Goal: Contribute content: Contribute content

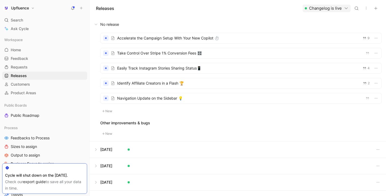
click at [338, 23] on button at bounding box center [238, 24] width 296 height 16
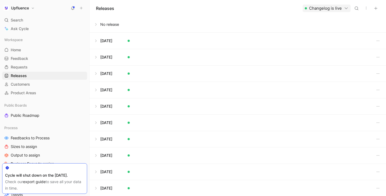
click at [194, 25] on button at bounding box center [238, 24] width 296 height 16
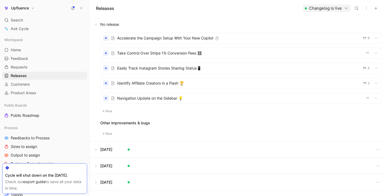
click at [378, 10] on button "button" at bounding box center [376, 9] width 8 height 8
click at [244, 24] on div at bounding box center [193, 98] width 386 height 196
click at [113, 110] on button "New" at bounding box center [107, 111] width 14 height 6
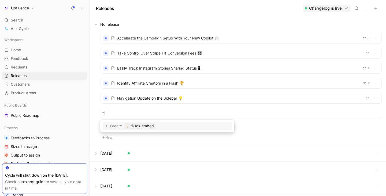
type input "t"
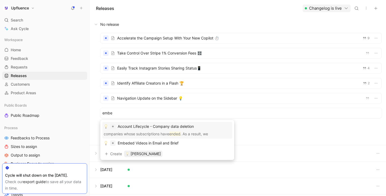
type input "embed"
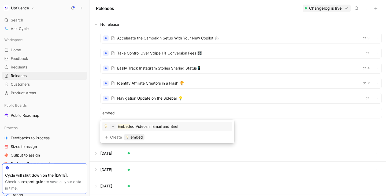
click at [206, 111] on input "embed" at bounding box center [240, 113] width 277 height 6
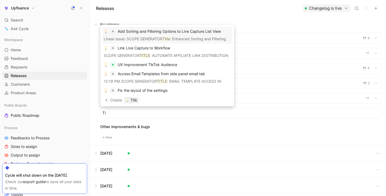
type input "T"
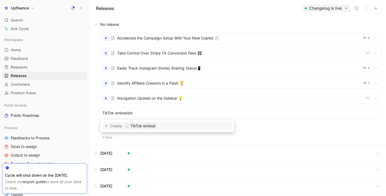
type input "TikTok embedding"
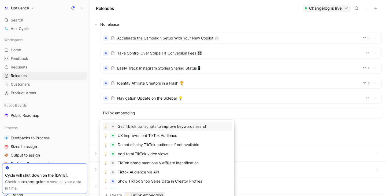
click at [190, 114] on input "TikTok embedding" at bounding box center [240, 113] width 277 height 6
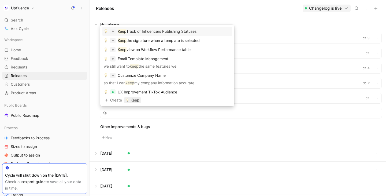
type input "K"
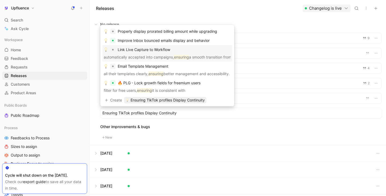
click at [132, 115] on input "Ensuring TikTok profiles Display Continuity" at bounding box center [240, 113] width 277 height 6
click at [146, 114] on input "Ensuring TikTok Profiles Display Continuity" at bounding box center [240, 113] width 277 height 6
type input "Ensuring TikTok Profiles Display Continuity"
click at [199, 99] on span "Ensuring TikTok Profiles Display Continuity" at bounding box center [168, 100] width 74 height 6
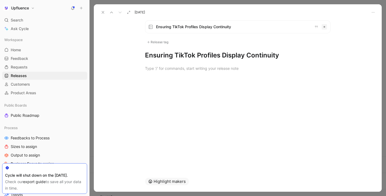
click at [289, 55] on h1 "Ensuring TikTok Profiles Display Continuity" at bounding box center [238, 55] width 186 height 9
click at [211, 74] on div at bounding box center [238, 68] width 288 height 17
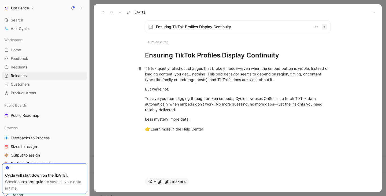
click at [199, 79] on div "TikTok quietly rolled out changes that broke embeds—even when the embed button …" at bounding box center [238, 73] width 186 height 17
click at [238, 68] on div "TikTok quietly rolled out changes that broke embeds—even when the embed button …" at bounding box center [238, 73] width 186 height 17
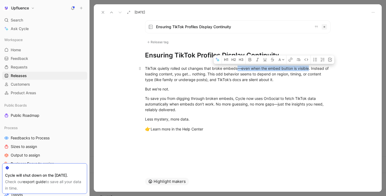
drag, startPoint x: 238, startPoint y: 68, endPoint x: 310, endPoint y: 68, distance: 72.1
click at [310, 68] on div "TikTok quietly rolled out changes that broke embeds—even when the embed button …" at bounding box center [238, 73] width 186 height 17
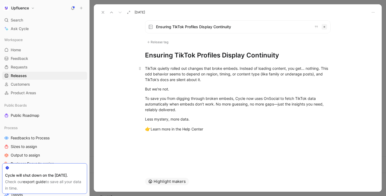
click at [296, 70] on div "TikTok quietly rolled out changes that broke embeds. Instead of loading content…" at bounding box center [238, 73] width 186 height 17
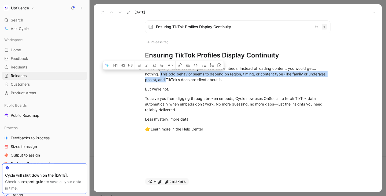
drag, startPoint x: 161, startPoint y: 74, endPoint x: 166, endPoint y: 82, distance: 9.3
click at [166, 82] on div "TikTok quietly rolled out changes that broke embeds. Instead of loading content…" at bounding box center [238, 73] width 186 height 17
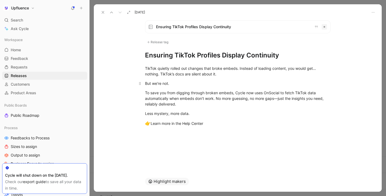
click at [147, 86] on div "But we’re not." at bounding box center [238, 83] width 186 height 6
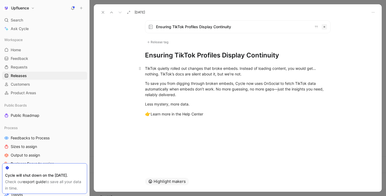
click at [196, 77] on p "TikTok quietly rolled out changes that broke embeds. Instead of loading content…" at bounding box center [238, 71] width 206 height 14
click at [217, 75] on div "TikTok quietly rolled out changes that broke embeds. Instead of loading content…" at bounding box center [238, 70] width 186 height 11
click at [195, 80] on div "To save you from digging through broken embeds, Cycle now uses OnSocial to fetc…" at bounding box center [238, 88] width 186 height 17
click at [237, 84] on div "To save you from digging through broken embeds, Cycle now uses OnSocial to fetc…" at bounding box center [238, 88] width 186 height 17
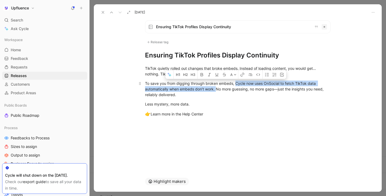
drag, startPoint x: 235, startPoint y: 83, endPoint x: 216, endPoint y: 89, distance: 19.9
click at [216, 89] on div "To save you from digging through broken embeds, Cycle now uses OnSocial to fetc…" at bounding box center [238, 88] width 186 height 17
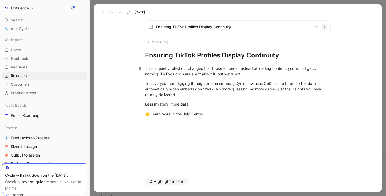
click at [181, 73] on div "TikTok quietly rolled out changes that broke embeds. Instead of loading content…" at bounding box center [238, 70] width 186 height 11
click at [147, 69] on div "TikTok quietly rolled out changes that broke embeds. Instead of loading content…" at bounding box center [238, 70] width 186 height 11
click at [147, 68] on div "TikTok quietly rolled out changes that broke embeds. Instead of loading content…" at bounding box center [238, 70] width 186 height 11
click at [143, 70] on p "TikTok quietly rolled out changes that broke embeds. Instead of loading content…" at bounding box center [238, 71] width 206 height 14
click at [190, 82] on div "To save you from digging through broken embeds, Cycle now uses OnSocial to fetc…" at bounding box center [238, 88] width 186 height 17
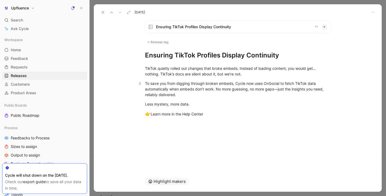
click at [196, 94] on div "To save you from digging through broken embeds, Cycle now uses OnSocial to fetc…" at bounding box center [238, 88] width 186 height 17
click at [215, 90] on div "To save you from digging through broken embeds, Cycle now uses OnSocial to fetc…" at bounding box center [238, 88] width 186 height 17
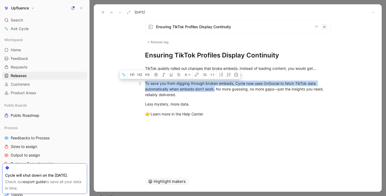
drag, startPoint x: 215, startPoint y: 90, endPoint x: 142, endPoint y: 79, distance: 74.0
click at [142, 79] on p "To save you from digging through broken embeds, Cycle now uses OnSocial to fetc…" at bounding box center [238, 89] width 206 height 20
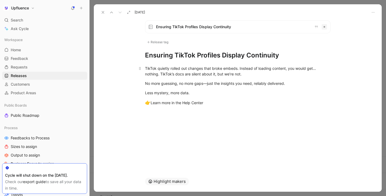
click at [162, 70] on div "TikTok quietly rolled out changes that broke embeds. Instead of loading content…" at bounding box center [238, 70] width 186 height 11
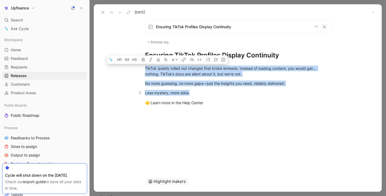
drag, startPoint x: 146, startPoint y: 67, endPoint x: 200, endPoint y: 90, distance: 59.2
click at [201, 90] on div "TikTok quietly rolled out changes that broke embeds. Instead of loading content…" at bounding box center [238, 86] width 288 height 53
copy div "TikTok quietly rolled out changes that broke embeds. Instead of loading content…"
click at [151, 71] on div "TikTok quietly rolled out changes that broke embeds. Instead of loading content…" at bounding box center [238, 70] width 186 height 11
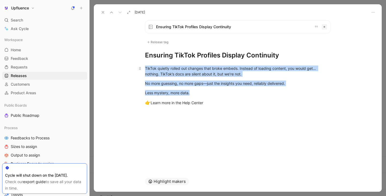
click at [146, 69] on div "TikTok quietly rolled out changes that broke embeds. Instead of loading content…" at bounding box center [238, 70] width 186 height 11
click at [146, 68] on div "TikTok quietly rolled out changes that broke embeds. Instead of loading content…" at bounding box center [238, 70] width 186 height 11
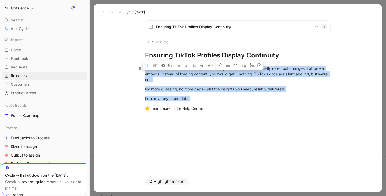
drag, startPoint x: 255, startPoint y: 74, endPoint x: 289, endPoint y: 78, distance: 34.1
click at [289, 78] on div "f you’ve run into broken TikTok embeds lately here’s why: TikTok quietly rolled…" at bounding box center [238, 73] width 186 height 17
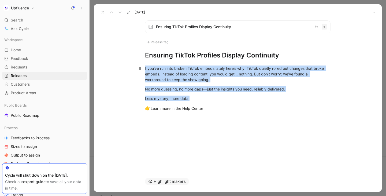
click at [283, 76] on div "f you’ve run into broken TikTok embeds lately here’s why: TikTok quietly rolled…" at bounding box center [238, 73] width 186 height 17
click at [230, 75] on div "f you’ve run into broken TikTok embeds lately here’s why: TikTok quietly rolled…" at bounding box center [238, 73] width 186 height 17
drag, startPoint x: 168, startPoint y: 79, endPoint x: 223, endPoint y: 79, distance: 55.0
click at [223, 79] on div "f you’ve run into broken TikTok embeds lately here’s why: TikTok quietly rolled…" at bounding box center [238, 73] width 186 height 17
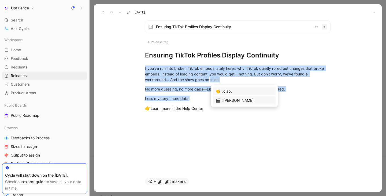
click at [222, 99] on div ":[PERSON_NAME]:" at bounding box center [247, 100] width 51 height 6
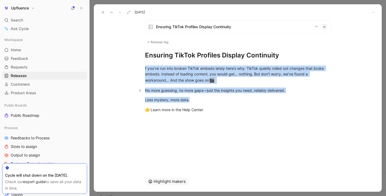
click at [185, 93] on p "No more guessing, no more gaps—just the insights you need, reliably delivered." at bounding box center [238, 90] width 206 height 9
click at [177, 91] on div "No more guessing, no more gaps—just the insights you need, reliably delivered." at bounding box center [238, 90] width 186 height 6
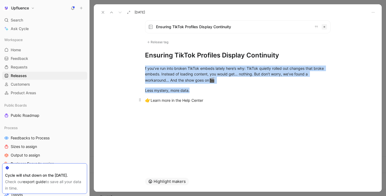
click at [209, 100] on div "👉 Learn more in the Help Center" at bounding box center [238, 100] width 186 height 7
click at [200, 93] on div "Less mystery, more data." at bounding box center [238, 90] width 186 height 6
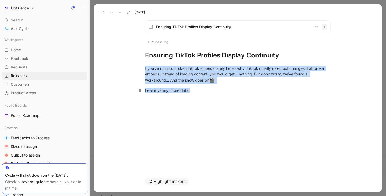
click at [200, 93] on div "Less mystery, more data." at bounding box center [238, 90] width 186 height 6
click at [102, 13] on icon at bounding box center [103, 12] width 4 height 4
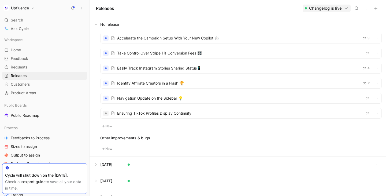
click at [147, 112] on div at bounding box center [241, 113] width 281 height 10
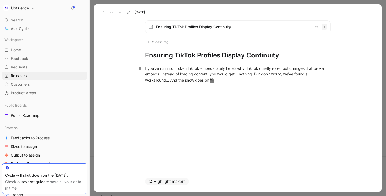
drag, startPoint x: 216, startPoint y: 82, endPoint x: 213, endPoint y: 82, distance: 3.5
click at [213, 82] on div "f you’ve run into broken TikTok embeds lately here’s why: TikTok quietly rolled…" at bounding box center [238, 74] width 186 height 18
copy div "f you’ve run into broken TikTok embeds lately here’s why: TikTok quietly rolled…"
click at [287, 52] on h1 "Ensuring TikTok Profiles Display Continuity" at bounding box center [238, 55] width 186 height 9
click at [224, 83] on div "f you’ve run into broken TikTok embeds lately here’s why: TikTok quietly rolled…" at bounding box center [238, 74] width 186 height 18
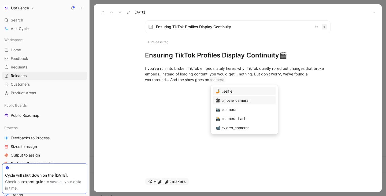
click at [223, 99] on div ":movie_camera:" at bounding box center [247, 100] width 51 height 6
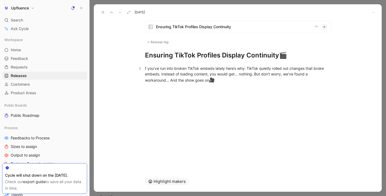
drag, startPoint x: 211, startPoint y: 82, endPoint x: 215, endPoint y: 82, distance: 3.5
click at [215, 82] on span "🎥" at bounding box center [212, 79] width 6 height 5
click at [279, 57] on h1 "Ensuring TikTok Profiles Display Continuity 🎬" at bounding box center [238, 55] width 186 height 9
drag, startPoint x: 300, startPoint y: 58, endPoint x: 288, endPoint y: 57, distance: 12.1
click at [288, 57] on h1 "Ensuring TikTok Profiles Display Continuity 🎥 🎬" at bounding box center [238, 55] width 186 height 9
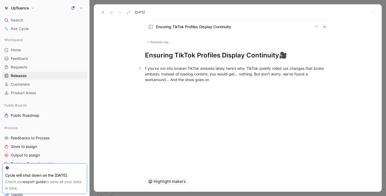
click at [235, 80] on div "f you’ve run into broken TikTok embeds lately here’s why: TikTok quietly rolled…" at bounding box center [238, 73] width 186 height 17
click at [103, 15] on button at bounding box center [103, 13] width 8 height 8
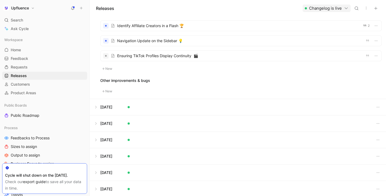
scroll to position [77, 0]
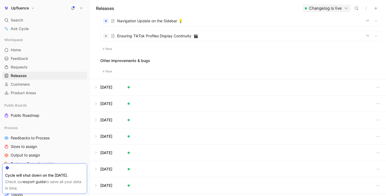
click at [99, 102] on button at bounding box center [238, 103] width 296 height 16
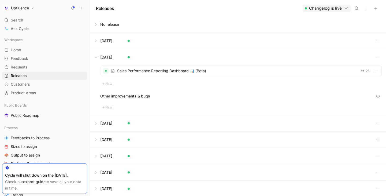
click at [98, 58] on button at bounding box center [238, 57] width 296 height 16
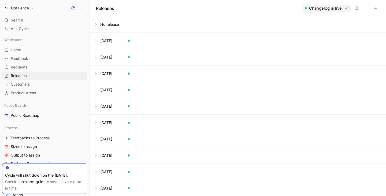
click at [98, 108] on button at bounding box center [238, 106] width 296 height 16
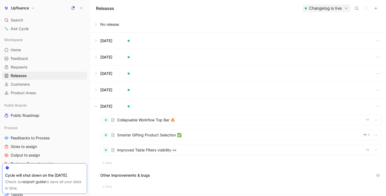
click at [120, 119] on div at bounding box center [241, 120] width 281 height 10
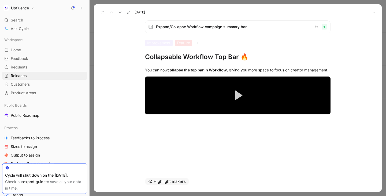
click at [100, 14] on button at bounding box center [103, 13] width 8 height 8
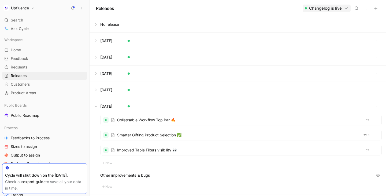
click at [96, 106] on button at bounding box center [238, 106] width 296 height 16
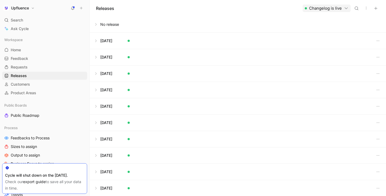
click at [132, 24] on button at bounding box center [238, 24] width 296 height 16
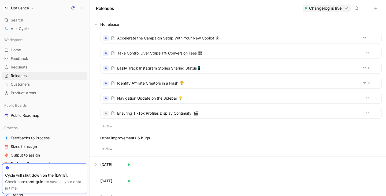
click at [143, 115] on div at bounding box center [241, 113] width 281 height 10
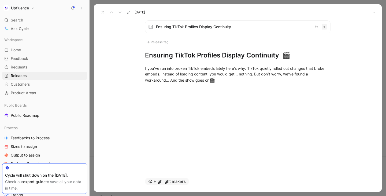
click at [102, 11] on icon at bounding box center [103, 12] width 4 height 4
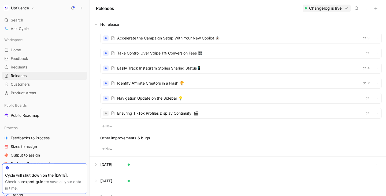
click at [106, 128] on button "New" at bounding box center [107, 126] width 14 height 6
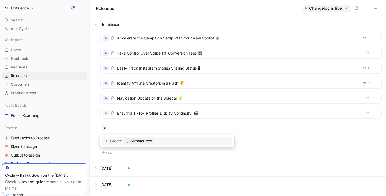
type input "S"
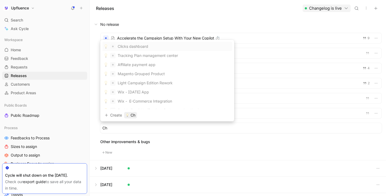
type input "C"
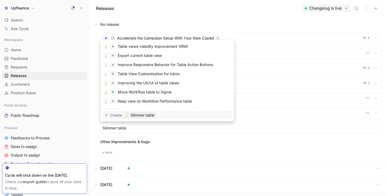
type input "Slimmer tables"
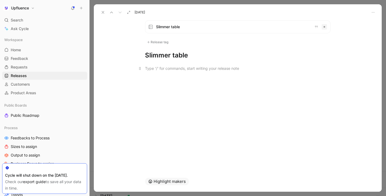
click at [186, 66] on div at bounding box center [238, 68] width 186 height 6
paste div
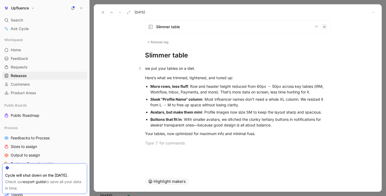
click at [149, 69] on div "we put your tables on a diet." at bounding box center [238, 68] width 186 height 6
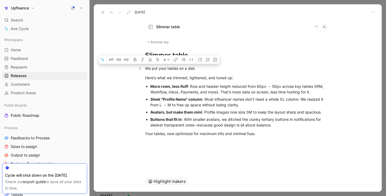
drag, startPoint x: 153, startPoint y: 69, endPoint x: 167, endPoint y: 69, distance: 13.9
click at [167, 69] on div "We put your tables on a diet." at bounding box center [238, 68] width 186 height 6
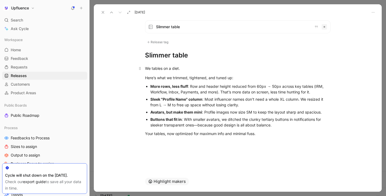
click at [193, 71] on p "We tables on a diet." at bounding box center [238, 68] width 206 height 9
click at [164, 69] on div "We tables on a diet." at bounding box center [238, 68] width 186 height 6
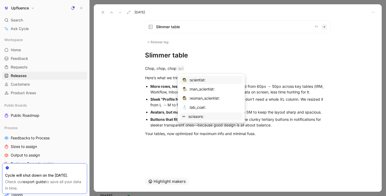
click at [187, 118] on div "✂ :scissors:" at bounding box center [211, 116] width 63 height 8
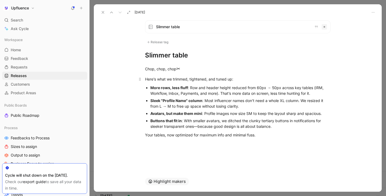
click at [174, 80] on div "Here’s what we trimmed, tightened, and tuned up:" at bounding box center [238, 79] width 186 height 6
click at [146, 79] on div "Here’s what we trimmed, tightened, and tuned up:" at bounding box center [238, 79] width 186 height 6
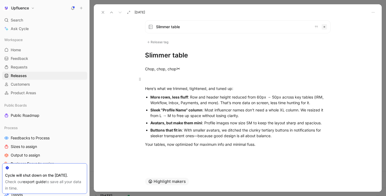
click at [162, 79] on div at bounding box center [238, 79] width 186 height 6
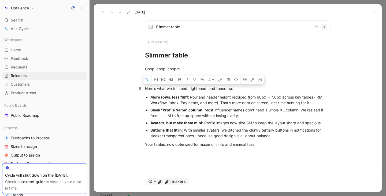
drag, startPoint x: 174, startPoint y: 88, endPoint x: 234, endPoint y: 88, distance: 59.8
click at [234, 88] on div "Here’s what we trimmed, tightened, and tuned up:" at bounding box center [238, 89] width 186 height 6
drag, startPoint x: 174, startPoint y: 89, endPoint x: 235, endPoint y: 88, distance: 61.4
click at [235, 88] on div "Here’s what we trimmed, tightened, and tuned up:" at bounding box center [238, 89] width 186 height 6
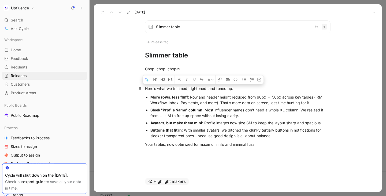
copy div "trimmed, tightened, and tuned up:"
click at [188, 90] on div "Here’s what we trimmed, tightened, and tuned up:" at bounding box center [238, 89] width 186 height 6
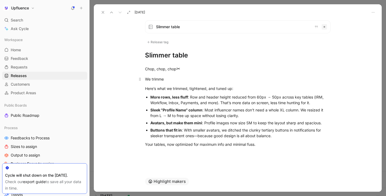
drag, startPoint x: 151, startPoint y: 79, endPoint x: 173, endPoint y: 79, distance: 21.5
click at [173, 79] on div "We trimme" at bounding box center [238, 79] width 186 height 6
click at [187, 71] on div "Chop, chop, chop ✂" at bounding box center [238, 68] width 186 height 7
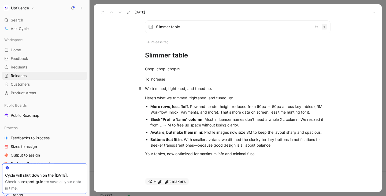
click at [149, 88] on div "We trimmed, tightened, and tuned up:" at bounding box center [238, 89] width 186 height 6
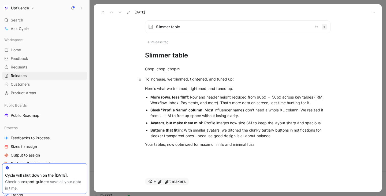
click at [164, 81] on div "To increase, we trimmed, tightened, and tuned up:" at bounding box center [238, 79] width 186 height 6
click at [165, 80] on div "To increase, we trimmed, tightened, and tuned up:" at bounding box center [238, 79] width 186 height 6
click at [270, 80] on div "To increase data visibility, we trimmed, tightened, and tuned up:" at bounding box center [238, 79] width 186 height 6
click at [226, 90] on div "Here’s what we trimmed, tightened, and tuned up:" at bounding box center [238, 89] width 186 height 6
click at [241, 88] on div "Here’s what we trimmed, tightened, and tuned up:" at bounding box center [238, 89] width 186 height 6
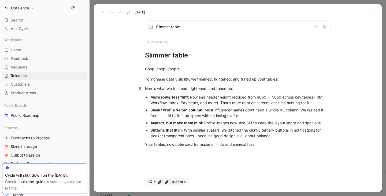
click at [241, 88] on div "Here’s what we trimmed, tightened, and tuned up:" at bounding box center [238, 89] width 186 height 6
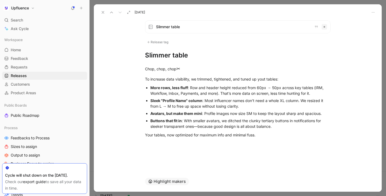
click at [247, 87] on div "More rows, less fluff : Row and header height reduced from 60px → 50px across k…" at bounding box center [240, 90] width 180 height 11
click at [220, 87] on div "More rows, less fluff : Row and header height reduced from 60px → 50px across k…" at bounding box center [240, 90] width 180 height 11
drag, startPoint x: 246, startPoint y: 87, endPoint x: 221, endPoint y: 95, distance: 27.0
click at [221, 95] on div "More rows, less fluff : Row and header height reduced from 60px → 50px across k…" at bounding box center [240, 90] width 180 height 11
click at [182, 93] on div "More rows, less fluff : Row and header height reduced. That’s more data on scre…" at bounding box center [240, 90] width 180 height 11
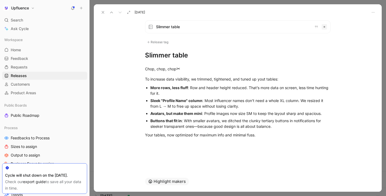
click at [243, 101] on div "Sleek "Profile Name" column : Most influencer names don’t need a whole XL colum…" at bounding box center [240, 103] width 180 height 11
click at [259, 104] on div "Sleek "Profile Name" column : Most influencer names don’t need a whole XL colum…" at bounding box center [240, 103] width 180 height 11
drag, startPoint x: 150, startPoint y: 106, endPoint x: 172, endPoint y: 106, distance: 22.0
click at [172, 106] on ul "More rows, less fluff : Row and header height reduced. That’s more data on scre…" at bounding box center [238, 107] width 206 height 46
click at [193, 121] on div "Buttons that fit in : With smaller avatars, we ditched the clunky tertiary butt…" at bounding box center [240, 123] width 180 height 11
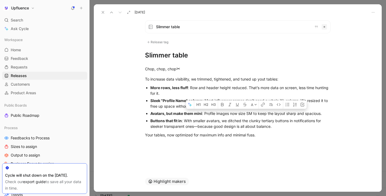
drag, startPoint x: 240, startPoint y: 113, endPoint x: 253, endPoint y: 112, distance: 13.7
click at [253, 112] on div "Avatars, but make them mini : Profile images now size SM to keep the layout sha…" at bounding box center [240, 113] width 180 height 6
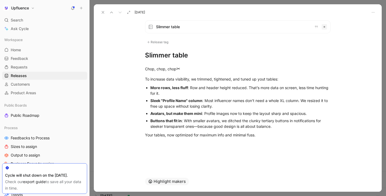
click at [232, 113] on div "Avatars, but make them mini : Profile images now to keep the layout sharp and s…" at bounding box center [240, 113] width 180 height 6
click at [245, 113] on div "Avatars, but make them mini : Profile images are now to keep the layout sharp a…" at bounding box center [240, 113] width 180 height 6
click at [277, 128] on div "Buttons that fit in : With smaller avatars, we ditched the clunky tertiary butt…" at bounding box center [240, 123] width 180 height 11
click at [281, 125] on div "Buttons that fit in : With smaller avatars, we ditched the clunky tertiary butt…" at bounding box center [240, 123] width 180 height 11
click at [277, 128] on div "Buttons that fit in : With smaller avatars, we ditched the clunky tertiary butt…" at bounding box center [240, 123] width 180 height 11
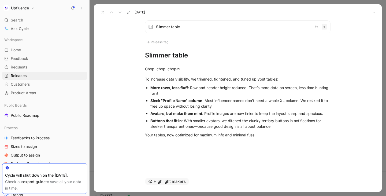
click at [277, 126] on div "Buttons that fit in : With smaller avatars, we ditched the clunky tertiary butt…" at bounding box center [240, 123] width 180 height 11
drag, startPoint x: 277, startPoint y: 126, endPoint x: 147, endPoint y: 119, distance: 129.5
click at [150, 119] on li "Buttons that fit in : With smaller avatars, we ditched the clunky tertiary butt…" at bounding box center [240, 123] width 180 height 13
click at [287, 135] on div "Your tables, now optimized for maximum info and minimal fuss." at bounding box center [238, 135] width 186 height 6
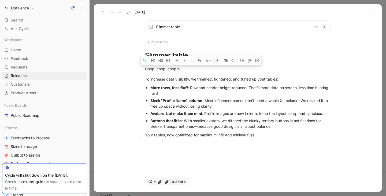
drag, startPoint x: 145, startPoint y: 69, endPoint x: 263, endPoint y: 132, distance: 133.1
click at [263, 132] on div "Chop, chop, chop ✂ To increase data visibility, we trimmed, tightened, and tune…" at bounding box center [238, 106] width 288 height 93
copy div "Chop, chop, chop ✂ To increase data visibility, we trimmed, tightened, and tune…"
click at [176, 54] on h1 "Slimmer table" at bounding box center [238, 55] width 186 height 9
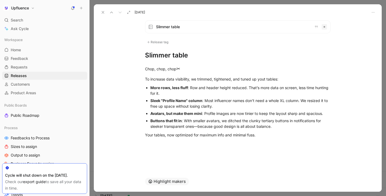
click at [176, 54] on h1 "Slimmer table" at bounding box center [238, 55] width 186 height 9
click at [182, 61] on div "Chop, chop, chop ✂ To increase data visibility, we trimmed, tightened, and tune…" at bounding box center [238, 106] width 288 height 93
click at [169, 56] on h1 "Slimmer Tables, Bigger Insights" at bounding box center [238, 55] width 186 height 9
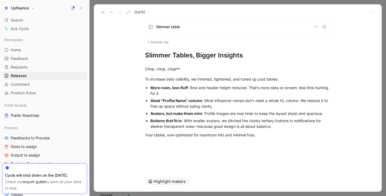
click at [170, 56] on h1 "Slimmer Tables, Bigger Insights" at bounding box center [238, 55] width 186 height 9
click at [164, 62] on div "Chop, chop, chop ✂ To increase data visibility, we trimmed, tightened, and tune…" at bounding box center [238, 106] width 288 height 93
click at [201, 58] on h1 "Slimmer Tables, Bigger Insights" at bounding box center [238, 55] width 186 height 9
click at [187, 56] on h1 "Slimmer Tables, Bigger Insights" at bounding box center [238, 55] width 186 height 9
click at [193, 56] on h1 "Slimmer Tables, Bigger Insights" at bounding box center [238, 55] width 186 height 9
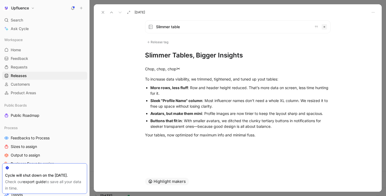
click at [251, 55] on h1 "Slimmer Tables, Bigger Insights" at bounding box center [238, 55] width 186 height 9
drag, startPoint x: 178, startPoint y: 69, endPoint x: 185, endPoint y: 69, distance: 7.0
click at [185, 69] on div "Chop, chop, chop ✂" at bounding box center [238, 68] width 186 height 7
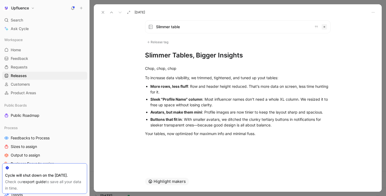
click at [255, 56] on h1 "Slimmer Tables, Bigger Insights" at bounding box center [238, 55] width 186 height 9
click at [189, 67] on div "Chop, chop, chop" at bounding box center [238, 68] width 186 height 6
click at [145, 79] on div "To increase data visibility, we trimmed, tightened, and tuned up yout tables:" at bounding box center [238, 78] width 186 height 6
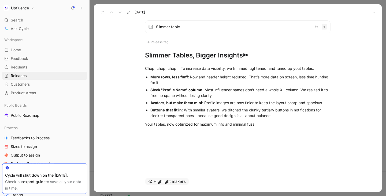
click at [102, 12] on icon at bounding box center [103, 12] width 4 height 4
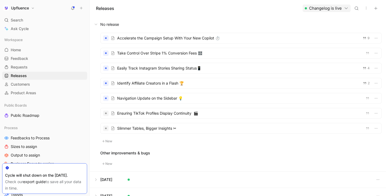
click at [111, 140] on button "New" at bounding box center [107, 141] width 14 height 6
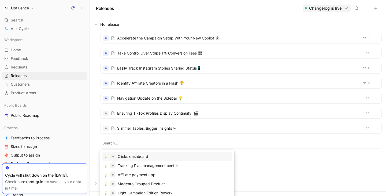
paste input "No more lost progress when setting up UPay!"
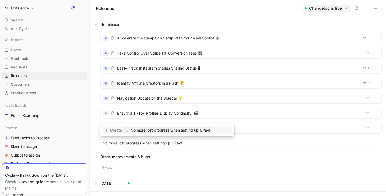
type input "No more lost progress when setting up UPay!"
click at [155, 133] on span "No more lost progress when setting up UPay!" at bounding box center [171, 130] width 80 height 6
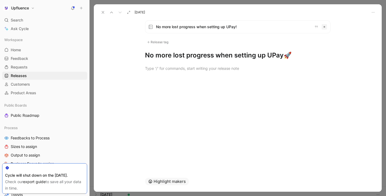
click at [283, 56] on h1 "No more lost progress when setting up UPay 🚀" at bounding box center [238, 55] width 186 height 9
click at [103, 14] on icon at bounding box center [103, 12] width 4 height 4
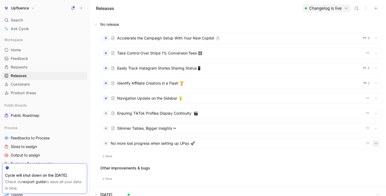
click at [375, 145] on icon "button" at bounding box center [376, 143] width 4 height 4
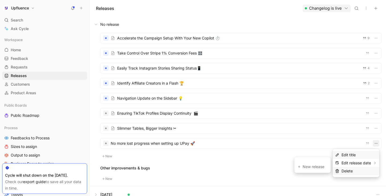
click at [354, 171] on div "Delete" at bounding box center [359, 171] width 35 height 6
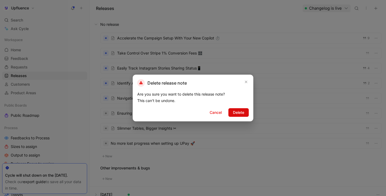
click at [238, 111] on span "Delete" at bounding box center [238, 112] width 11 height 6
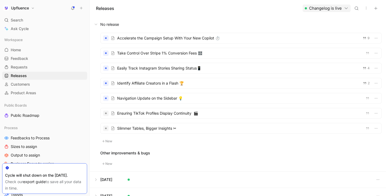
click at [209, 127] on div at bounding box center [241, 128] width 281 height 10
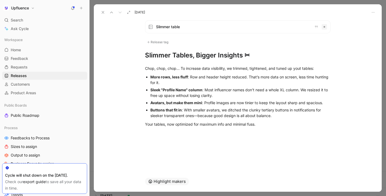
click at [102, 10] on icon at bounding box center [103, 12] width 4 height 4
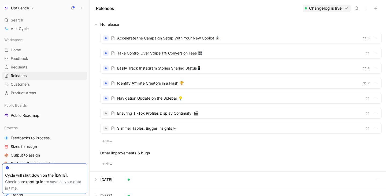
click at [104, 142] on icon at bounding box center [103, 141] width 3 height 3
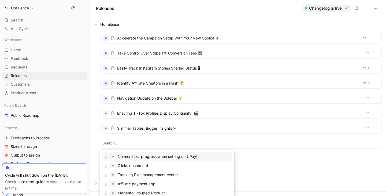
click at [135, 132] on body "Upfluence Search ⌘ K Ask Cycle Workspace Home G then H Feedback G then F Reques…" at bounding box center [193, 98] width 386 height 196
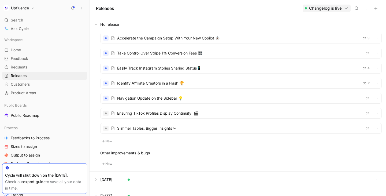
click at [123, 140] on div "Accelerate the Campaign Setup With Your New Copilot ⏱️ 9 Take Control Over Stri…" at bounding box center [241, 89] width 282 height 112
click at [108, 140] on button "New" at bounding box center [107, 141] width 14 height 6
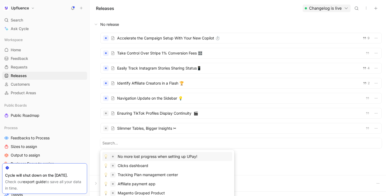
paste input "No more lost progress when setting up UPay! 🚀"
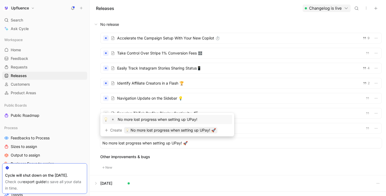
click at [182, 142] on input "No more lost progress when setting up UPay! 🚀" at bounding box center [240, 143] width 277 height 6
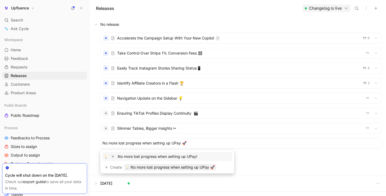
click at [111, 143] on input "No more lost progress when setting up UPay 🚀" at bounding box center [240, 143] width 277 height 6
click at [119, 143] on input "No More lost progress when setting up UPay 🚀" at bounding box center [240, 143] width 277 height 6
click at [129, 144] on input "No More Lost progress when setting up UPay 🚀" at bounding box center [240, 143] width 277 height 6
click at [146, 143] on input "No More Lost Progress when setting up UPay 🚀" at bounding box center [240, 143] width 277 height 6
click at [157, 143] on input "No More Lost Progress When setting up UPay 🚀" at bounding box center [240, 143] width 277 height 6
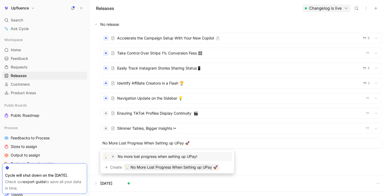
click at [171, 142] on input "No More Lost Progress When Setting up UPay 🚀" at bounding box center [240, 143] width 277 height 6
type input "No More Lost Progress When Setting Up UPay 🚀"
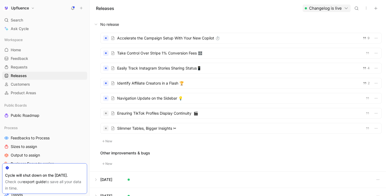
click at [262, 153] on div "Accelerate the Campaign Setup With Your New Copilot ⏱️ 9 Take Control Over Stri…" at bounding box center [238, 101] width 297 height 139
click at [106, 142] on button "New" at bounding box center [107, 141] width 14 height 6
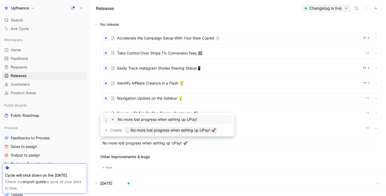
click at [111, 142] on input "No more lost progress when setting up UPay! 🚀" at bounding box center [240, 143] width 277 height 6
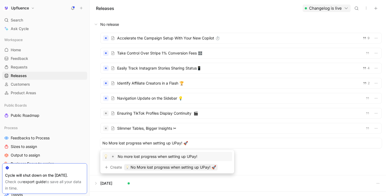
click at [120, 143] on input "No More lost progress when setting up UPay! 🚀" at bounding box center [240, 143] width 277 height 6
click at [130, 144] on input "No More Lost progress when setting up UPay! 🚀" at bounding box center [240, 143] width 277 height 6
click at [147, 143] on input "No More Lost Progress when setting up UPay! 🚀" at bounding box center [240, 143] width 277 height 6
click at [158, 145] on input "No More Lost Progress When setting up UPay! 🚀" at bounding box center [240, 143] width 277 height 6
click at [172, 143] on input "No More Lost Progress When Setting up UPay! 🚀" at bounding box center [240, 143] width 277 height 6
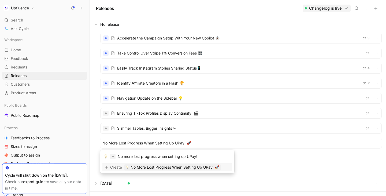
type input "No More Lost Progress When Setting Up UPay! 🚀"
click at [201, 168] on span "No More Lost Progress When Setting Up UPay! 🚀" at bounding box center [175, 167] width 89 height 6
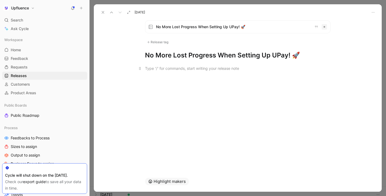
click at [165, 70] on div at bounding box center [238, 68] width 186 height 6
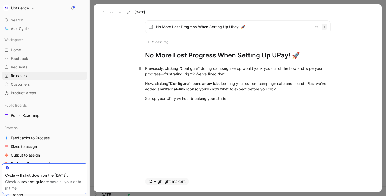
click at [182, 68] on div "Previously, clicking “Configure” during campaign setup would yank you out of th…" at bounding box center [238, 70] width 186 height 11
click at [200, 68] on div "Previously, clicking ‘Configure” during campaign setup would yank you out of th…" at bounding box center [238, 70] width 186 height 11
click at [237, 76] on div "Previously, clicking ‘Configure’ during campaign setup would yank you out of th…" at bounding box center [238, 70] width 186 height 11
drag, startPoint x: 255, startPoint y: 69, endPoint x: 261, endPoint y: 69, distance: 5.4
click at [261, 69] on div "Previously, clicking ‘Configure’ during campaign setup would yank you out of th…" at bounding box center [238, 70] width 186 height 11
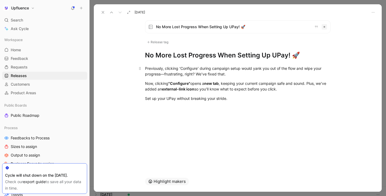
click at [263, 69] on div "Previously, clicking ‘Configure’ during campaign setup would yank you out of th…" at bounding box center [238, 70] width 186 height 11
drag, startPoint x: 161, startPoint y: 74, endPoint x: 195, endPoint y: 75, distance: 34.3
click at [195, 75] on div "Previously, clicking ‘Configure’ during campaign setup would take you out of th…" at bounding box center [238, 70] width 186 height 11
click at [232, 72] on div "Previously, clicking ‘Configure’ during campaign setup would take you out of th…" at bounding box center [238, 70] width 186 height 11
click at [171, 83] on strong ""Configure"" at bounding box center [179, 83] width 22 height 5
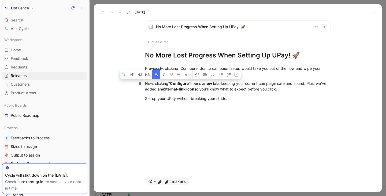
drag, startPoint x: 169, startPoint y: 83, endPoint x: 190, endPoint y: 83, distance: 20.9
click at [190, 83] on strong ""Configure"" at bounding box center [179, 83] width 22 height 5
click at [172, 84] on strong ""Configure"" at bounding box center [179, 83] width 22 height 5
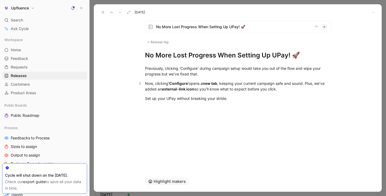
click at [291, 87] on div "Now, clicking ‘Configure’ opens a new tab , keeping your current campaign safe …" at bounding box center [238, 85] width 186 height 11
click at [290, 87] on div "Now, clicking ‘Configure’ opens a new tab , keeping your current campaign safe …" at bounding box center [238, 85] width 186 height 11
drag, startPoint x: 308, startPoint y: 83, endPoint x: 335, endPoint y: 90, distance: 27.4
click at [335, 91] on p "Now, clicking ‘Configure’ opens a new tab , keeping your current campaign safe …" at bounding box center [238, 86] width 206 height 14
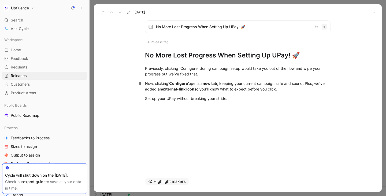
click at [321, 92] on p "Now, clicking ‘Configure’ opens a new tab , keeping your current campaign safe …" at bounding box center [238, 86] width 206 height 14
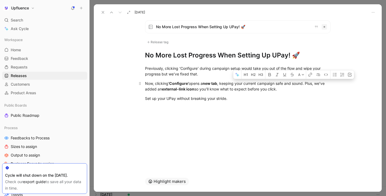
drag, startPoint x: 299, startPoint y: 88, endPoint x: 309, endPoint y: 82, distance: 12.4
click at [309, 82] on div "Now, clicking ‘Configure’ opens a new tab , keeping your current campaign safe …" at bounding box center [238, 85] width 186 height 11
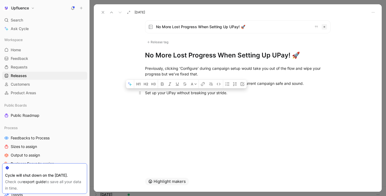
drag, startPoint x: 236, startPoint y: 94, endPoint x: 146, endPoint y: 95, distance: 90.4
click at [146, 95] on div "Set up your UPay without breaking your stride." at bounding box center [238, 93] width 186 height 6
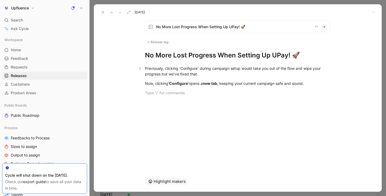
click at [204, 72] on div "Previously, clicking ‘Configure’ during campaign setup would take you out of th…" at bounding box center [238, 70] width 186 height 11
click at [199, 75] on div "Previously, clicking ‘Configure’ during campaign setup would take you out of th…" at bounding box center [238, 70] width 186 height 11
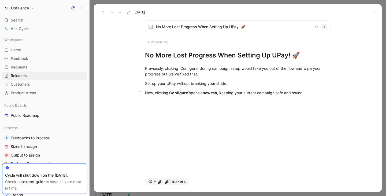
click at [145, 94] on div "Now, clicking ‘Configure’ opens a new tab , keeping your current campaign safe …" at bounding box center [238, 93] width 186 height 6
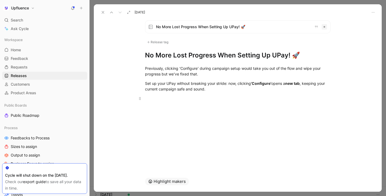
click at [233, 99] on div at bounding box center [238, 98] width 186 height 6
click at [214, 111] on div at bounding box center [238, 110] width 288 height 6
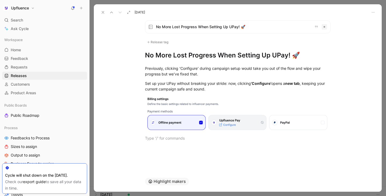
click at [102, 14] on icon at bounding box center [103, 12] width 4 height 4
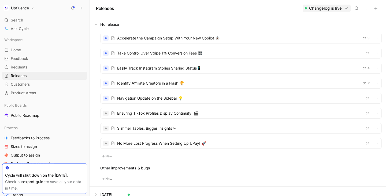
click at [186, 132] on div at bounding box center [241, 128] width 281 height 10
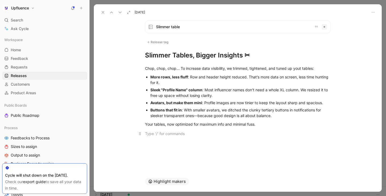
click at [217, 136] on p at bounding box center [238, 133] width 206 height 9
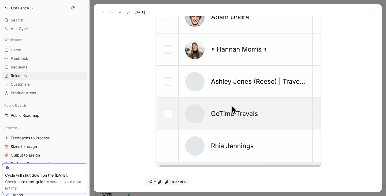
scroll to position [300, 0]
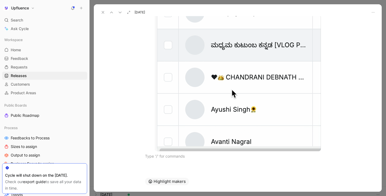
click at [248, 107] on body "Upfluence Search ⌘ K Ask Cycle Workspace Home G then H Feedback G then F Reques…" at bounding box center [193, 98] width 386 height 196
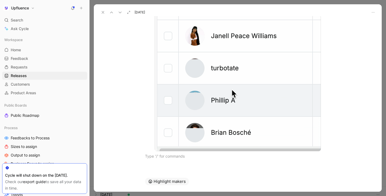
scroll to position [280, 0]
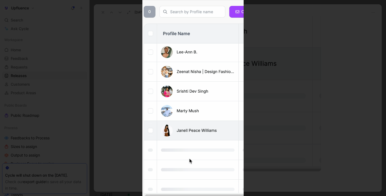
click at [112, 196] on div at bounding box center [193, 196] width 386 height 0
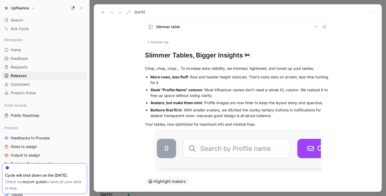
scroll to position [61, 0]
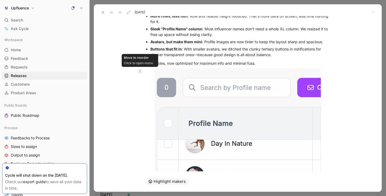
click at [140, 71] on use at bounding box center [140, 71] width 2 height 3
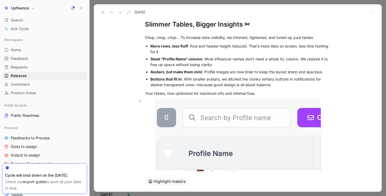
scroll to position [0, 0]
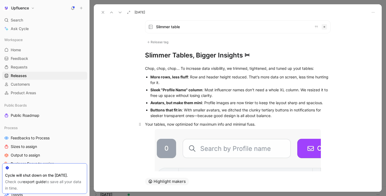
click at [282, 123] on div "Your tables, now optimized for maximum info and minimal fuss." at bounding box center [238, 124] width 186 height 6
click at [276, 124] on div "Your tables, now optimized for maximum info and minimal fuss." at bounding box center [238, 124] width 186 height 6
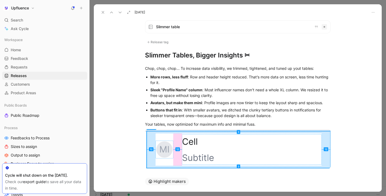
click at [230, 176] on div "Highlight makers" at bounding box center [238, 181] width 206 height 20
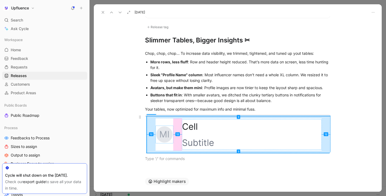
scroll to position [17, 0]
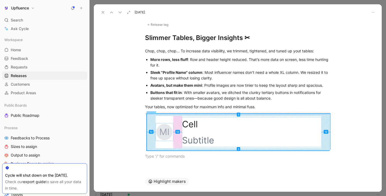
click at [102, 13] on icon at bounding box center [103, 12] width 4 height 4
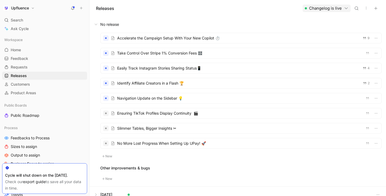
click at [171, 114] on div at bounding box center [241, 113] width 281 height 10
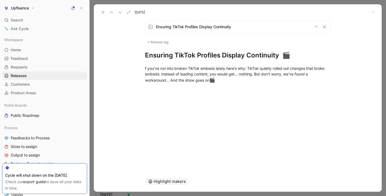
click at [281, 57] on h1 "Ensuring TikTok Profiles Display Continuity 🎬" at bounding box center [238, 55] width 186 height 9
click at [231, 85] on div "f you’ve run into broken TikTok embeds lately here’s why: TikTok quietly rolled…" at bounding box center [238, 75] width 288 height 30
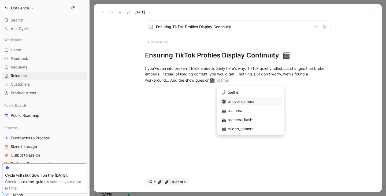
click at [230, 102] on div ":movie_camera:" at bounding box center [253, 101] width 51 height 6
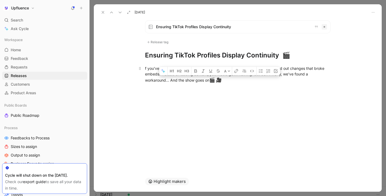
drag, startPoint x: 223, startPoint y: 81, endPoint x: 216, endPoint y: 81, distance: 6.2
click at [216, 81] on div "f you’ve run into broken TikTok embeds lately here’s why: TikTok quietly rolled…" at bounding box center [238, 74] width 186 height 18
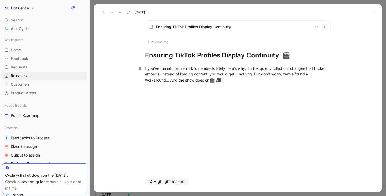
click at [233, 81] on div "f you’ve run into broken TikTok embeds lately here’s why: TikTok quietly rolled…" at bounding box center [238, 74] width 186 height 18
click at [219, 79] on span "🎥" at bounding box center [219, 79] width 6 height 5
click at [293, 55] on h1 "Ensuring TikTok Profiles Display Continuity 🎬" at bounding box center [238, 55] width 186 height 9
click at [105, 14] on button at bounding box center [103, 13] width 8 height 8
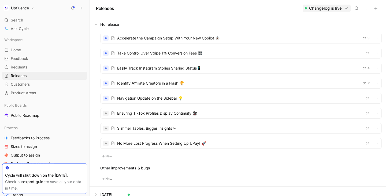
click at [195, 109] on div at bounding box center [241, 113] width 281 height 10
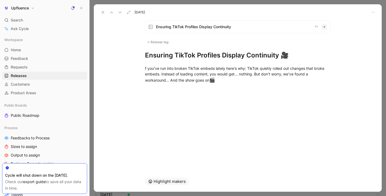
click at [227, 96] on div at bounding box center [238, 93] width 288 height 6
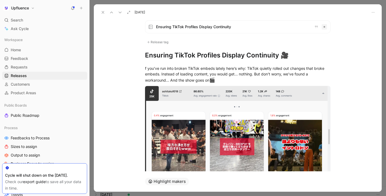
click at [359, 130] on div "f you’ve run into broken TikTok embeds lately here’s why: TikTok quietly rolled…" at bounding box center [238, 141] width 288 height 162
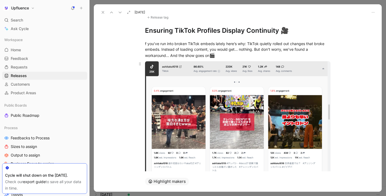
scroll to position [23, 0]
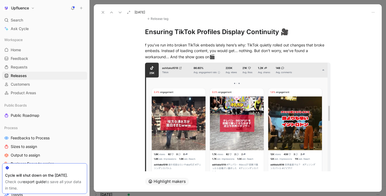
click at [104, 11] on use at bounding box center [103, 12] width 2 height 2
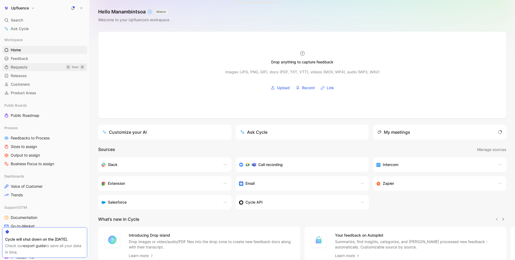
click at [51, 65] on link "Requests G then R" at bounding box center [44, 67] width 85 height 8
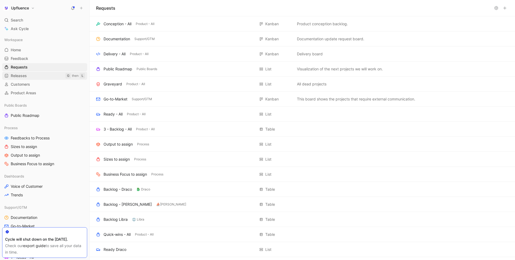
click at [50, 73] on link "Releases G then L" at bounding box center [44, 76] width 85 height 8
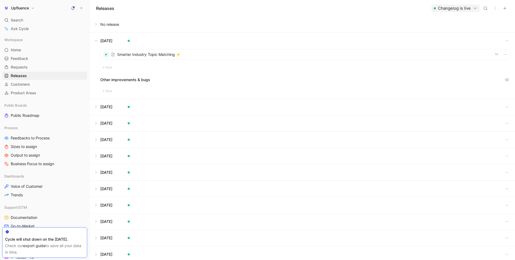
click at [103, 23] on button at bounding box center [302, 24] width 425 height 16
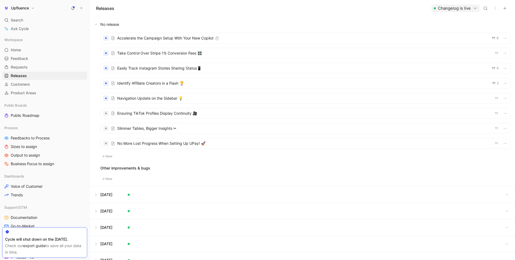
click at [141, 116] on div at bounding box center [306, 113] width 410 height 10
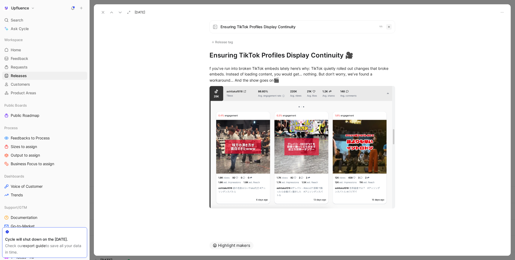
click at [260, 56] on h1 "Ensuring TikTok Profiles Display Continuity 🎥" at bounding box center [302, 55] width 186 height 9
copy h1 "Ensuring TikTok Profiles Display Continuity 🎥"
click at [102, 13] on icon at bounding box center [103, 12] width 4 height 4
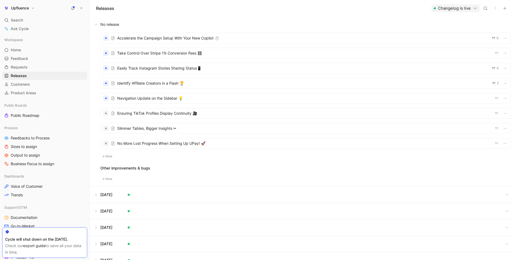
click at [150, 126] on div at bounding box center [306, 128] width 410 height 10
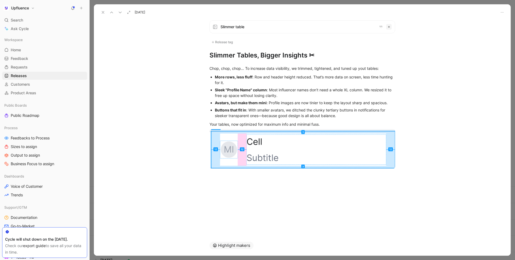
click at [230, 56] on h1 "Slimmer Tables, Bigger Insights ✂" at bounding box center [302, 55] width 186 height 9
copy h1 "Slimmer Tables, Bigger Insights ✂"
click at [103, 12] on use at bounding box center [103, 12] width 2 height 2
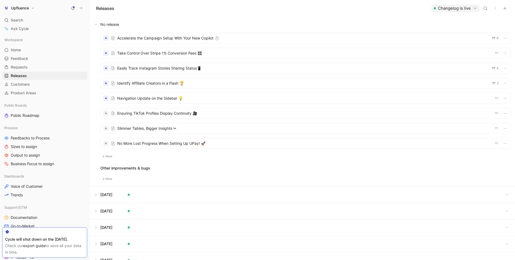
click at [161, 115] on div at bounding box center [306, 113] width 410 height 10
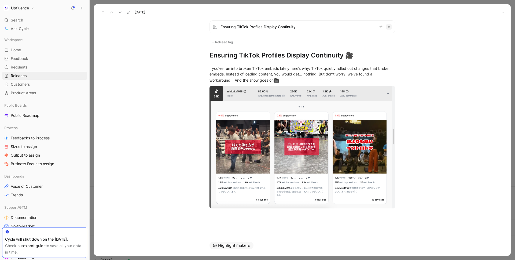
click at [103, 12] on icon at bounding box center [103, 12] width 4 height 4
click at [103, 12] on div "Releases Changelog is live" at bounding box center [302, 8] width 425 height 16
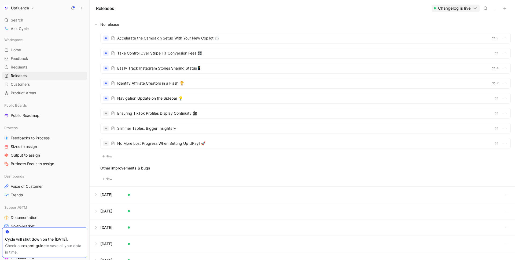
click at [189, 125] on div at bounding box center [306, 128] width 410 height 10
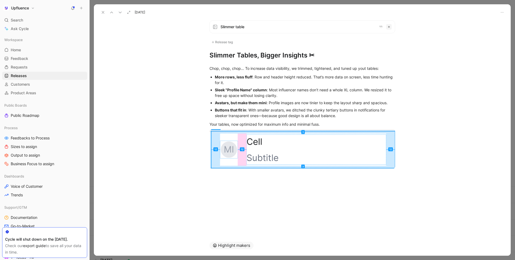
click at [101, 12] on icon at bounding box center [103, 12] width 4 height 4
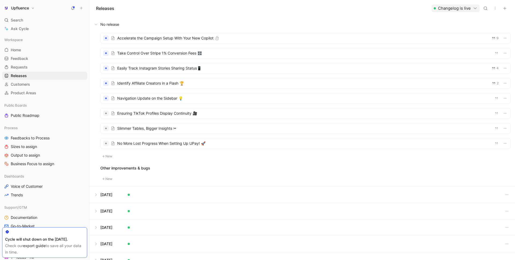
click at [192, 146] on div at bounding box center [306, 143] width 410 height 10
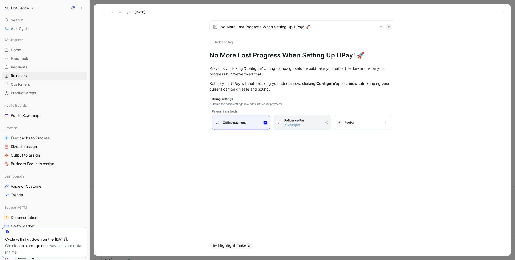
click at [231, 45] on div "Release tag" at bounding box center [221, 42] width 25 height 6
click at [308, 54] on h1 "No More Lost Progress When Setting Up UPay! 🚀" at bounding box center [302, 55] width 186 height 9
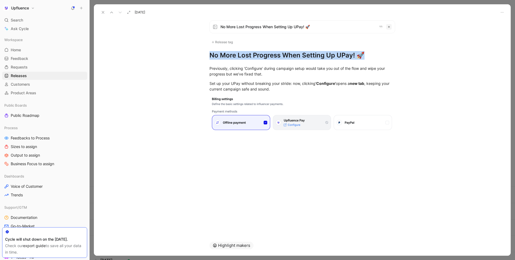
click at [308, 54] on h1 "No More Lost Progress When Setting Up UPay! 🚀" at bounding box center [302, 55] width 186 height 9
copy h1 "No More Lost Progress When Setting Up UPay! 🚀"
click at [103, 12] on use at bounding box center [103, 12] width 2 height 2
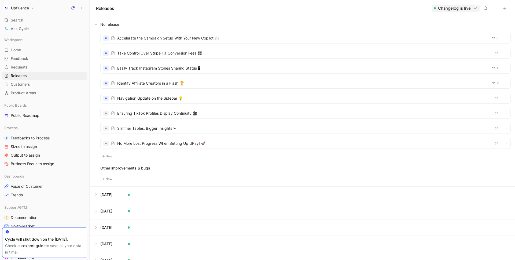
click at [190, 142] on div at bounding box center [306, 143] width 410 height 10
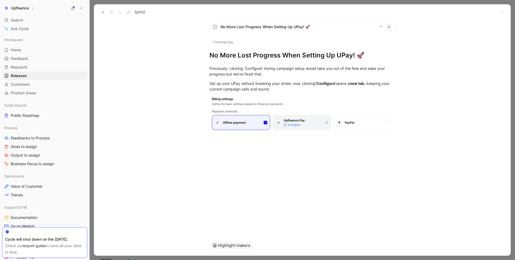
click at [102, 13] on use at bounding box center [103, 12] width 2 height 2
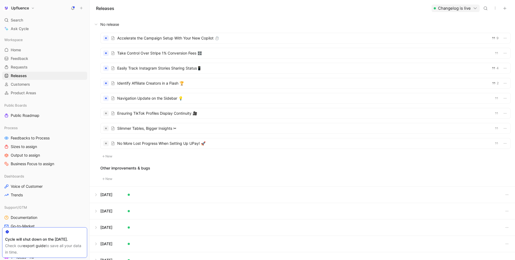
click at [159, 130] on div at bounding box center [306, 128] width 410 height 10
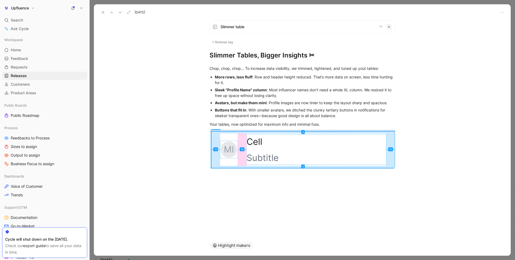
click at [103, 12] on icon at bounding box center [103, 12] width 4 height 4
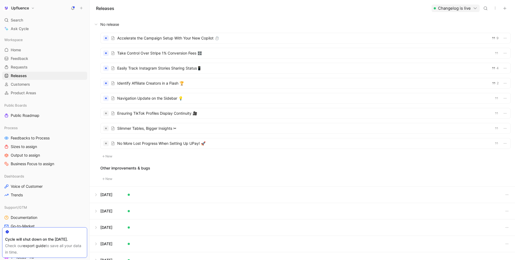
click at [182, 113] on div at bounding box center [306, 113] width 410 height 10
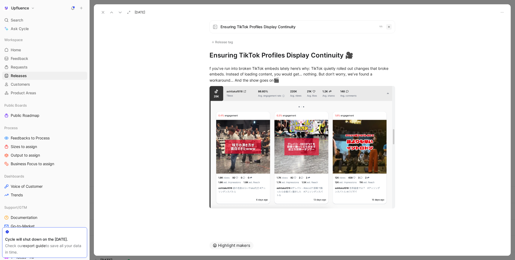
click at [102, 10] on icon at bounding box center [103, 12] width 4 height 4
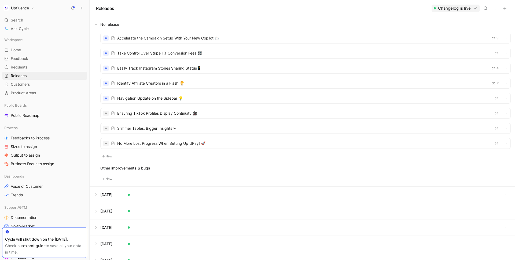
click at [175, 116] on div at bounding box center [306, 113] width 410 height 10
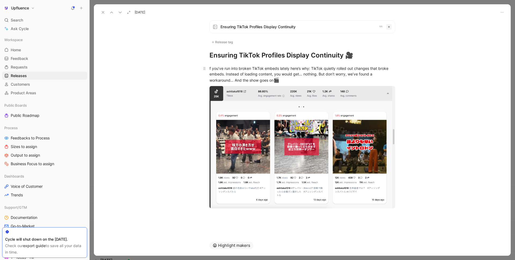
click at [217, 74] on div "f you’ve run into broken TikTok embeds lately here’s why: TikTok quietly rolled…" at bounding box center [302, 74] width 186 height 18
click at [210, 69] on div "f you’ve run into broken TikTok embeds lately here’s why: TikTok quietly rolled…" at bounding box center [302, 74] width 186 height 18
click at [299, 76] on div "If you’ve run into broken TikTok embeds lately here’s why: TikTok quietly rolle…" at bounding box center [302, 74] width 186 height 18
drag, startPoint x: 299, startPoint y: 76, endPoint x: 304, endPoint y: 76, distance: 5.1
click at [304, 76] on div "If you’ve run into broken TikTok embeds lately here’s why: TikTok quietly rolle…" at bounding box center [302, 74] width 186 height 18
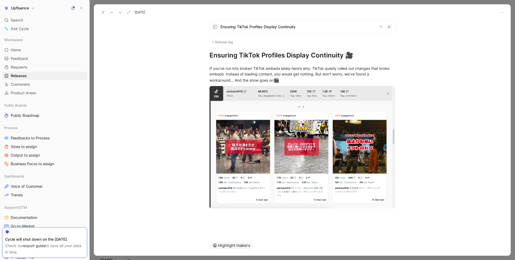
click at [104, 12] on icon at bounding box center [103, 12] width 4 height 4
